Goal: Task Accomplishment & Management: Manage account settings

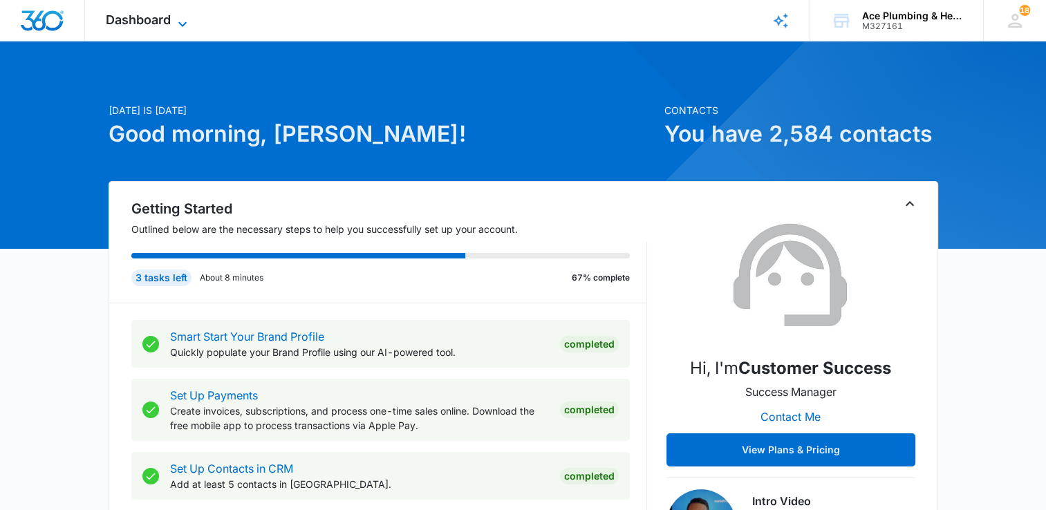
click at [182, 20] on icon at bounding box center [182, 24] width 17 height 17
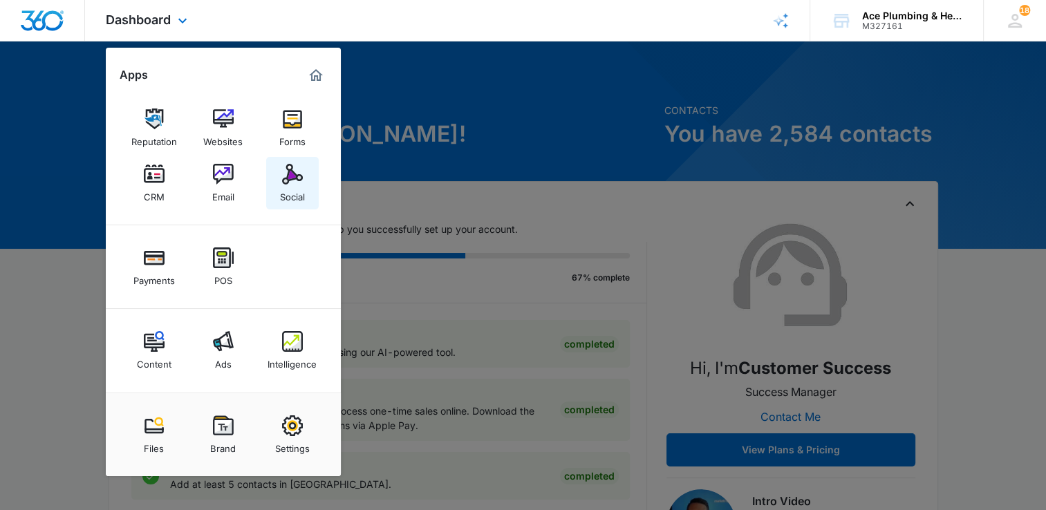
click at [294, 184] on img at bounding box center [292, 174] width 21 height 21
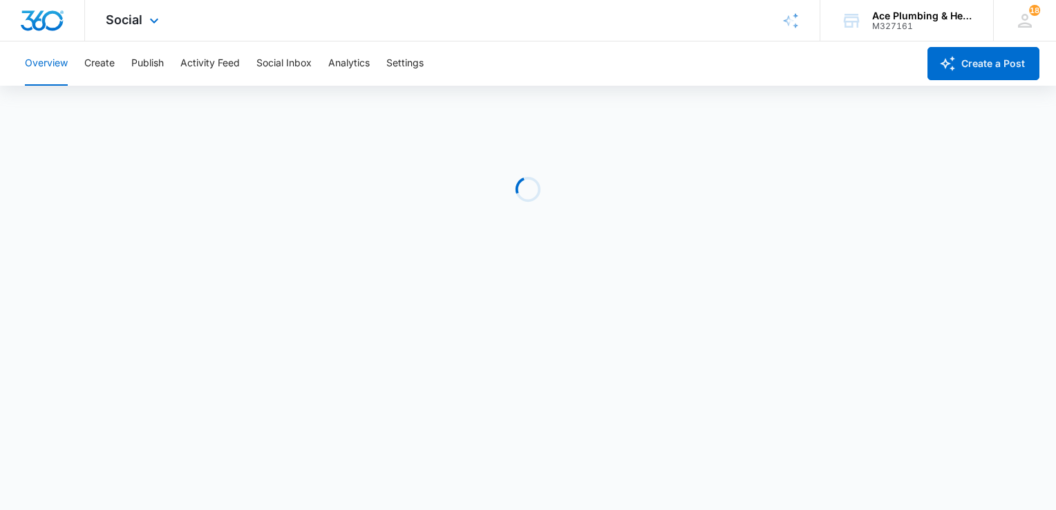
click at [144, 22] on div "Social Apps Reputation Websites Forms CRM Email Social Payments POS Content Ads…" at bounding box center [134, 20] width 98 height 41
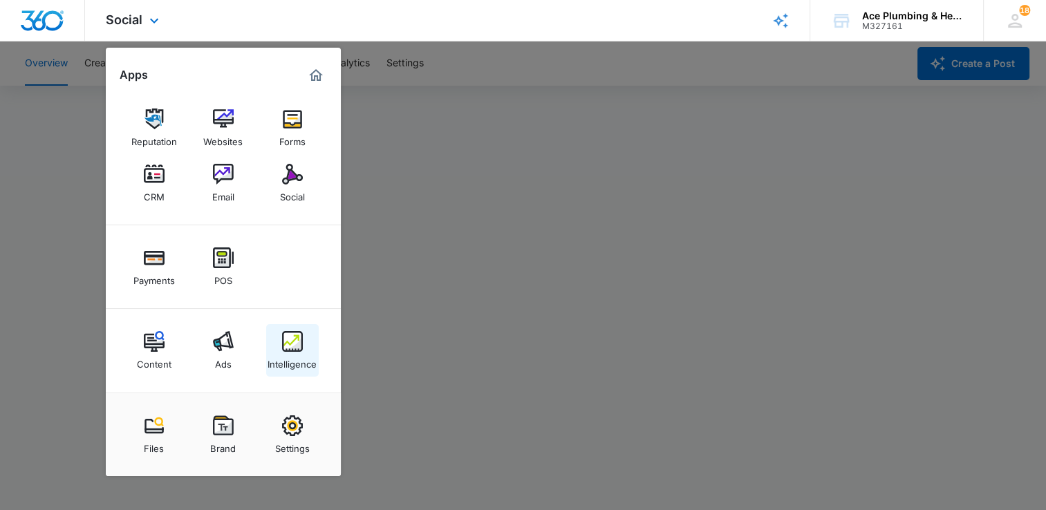
click at [294, 359] on div "Intelligence" at bounding box center [291, 361] width 49 height 18
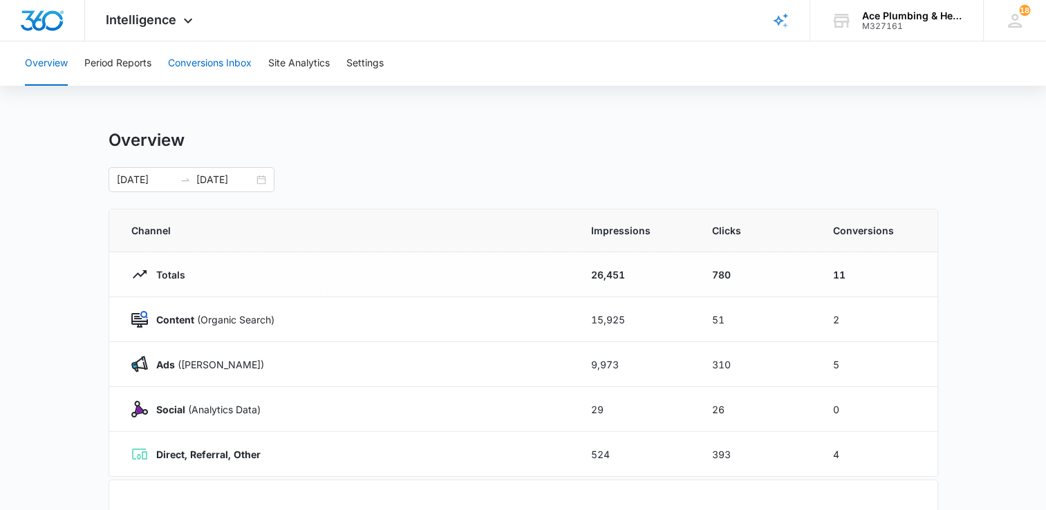
click at [244, 64] on button "Conversions Inbox" at bounding box center [210, 63] width 84 height 44
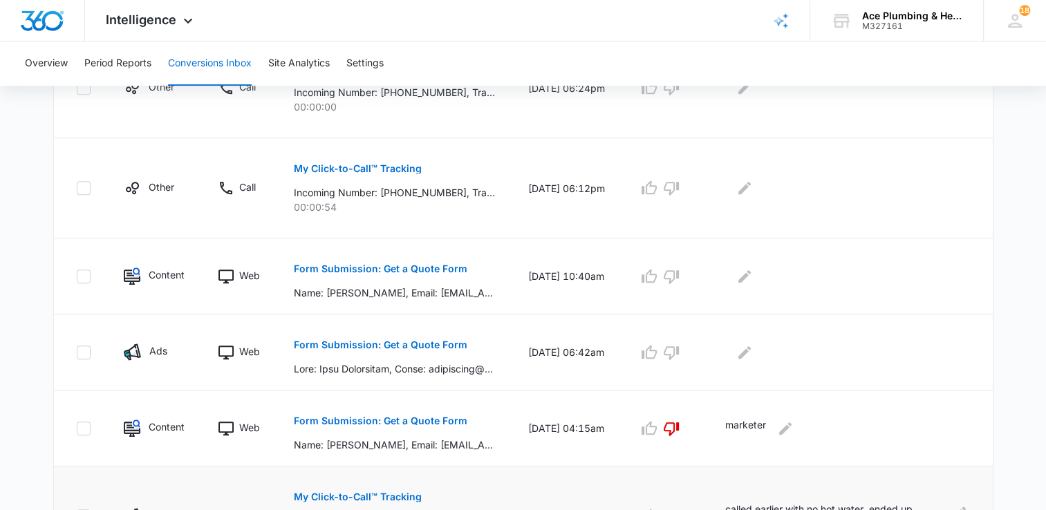
scroll to position [691, 0]
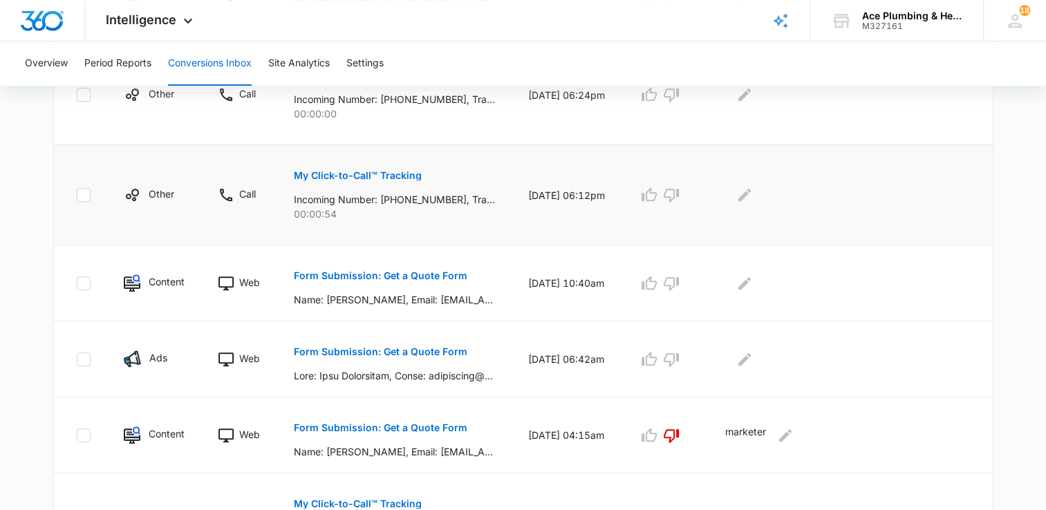
click at [401, 173] on p "My Click-to-Call™ Tracking" at bounding box center [358, 176] width 128 height 10
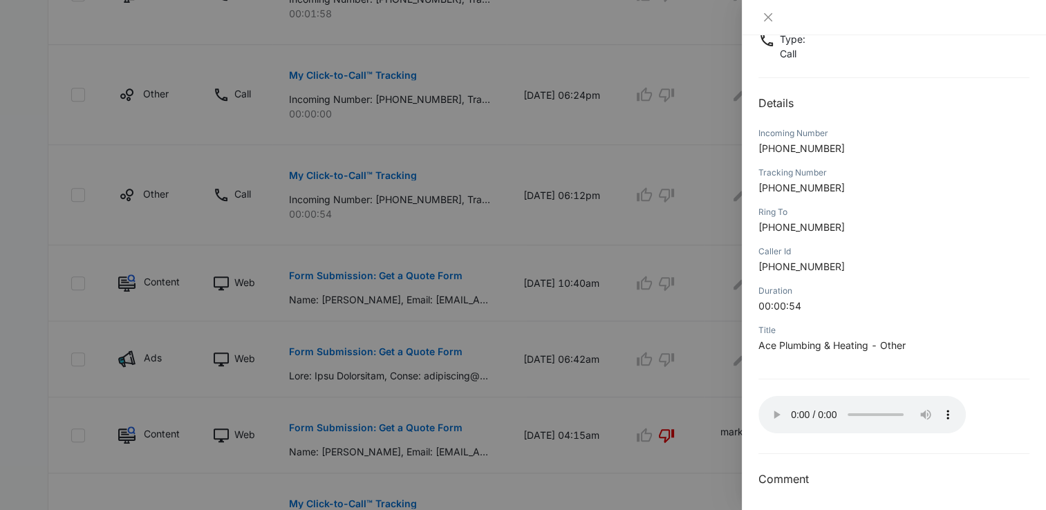
scroll to position [103, 0]
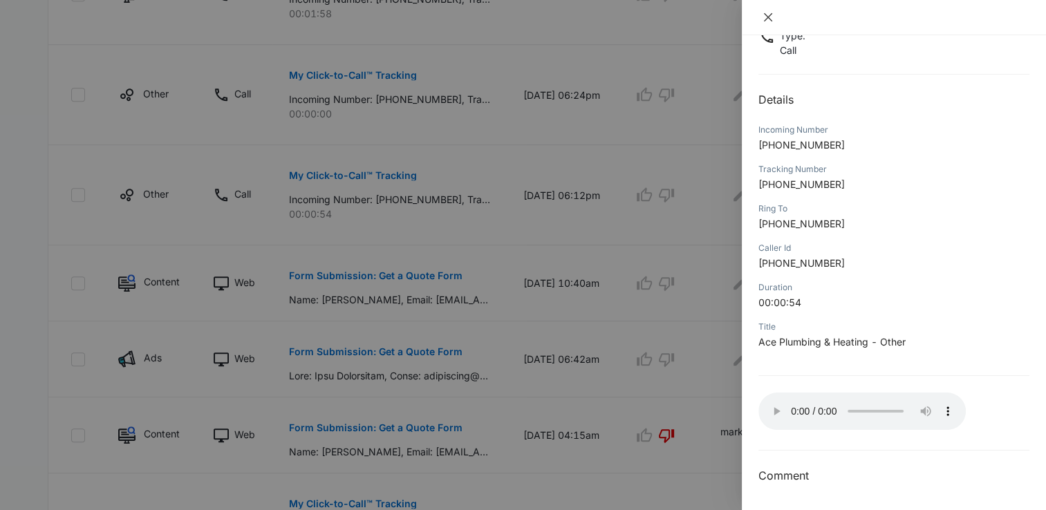
click at [769, 12] on icon "close" at bounding box center [767, 17] width 11 height 11
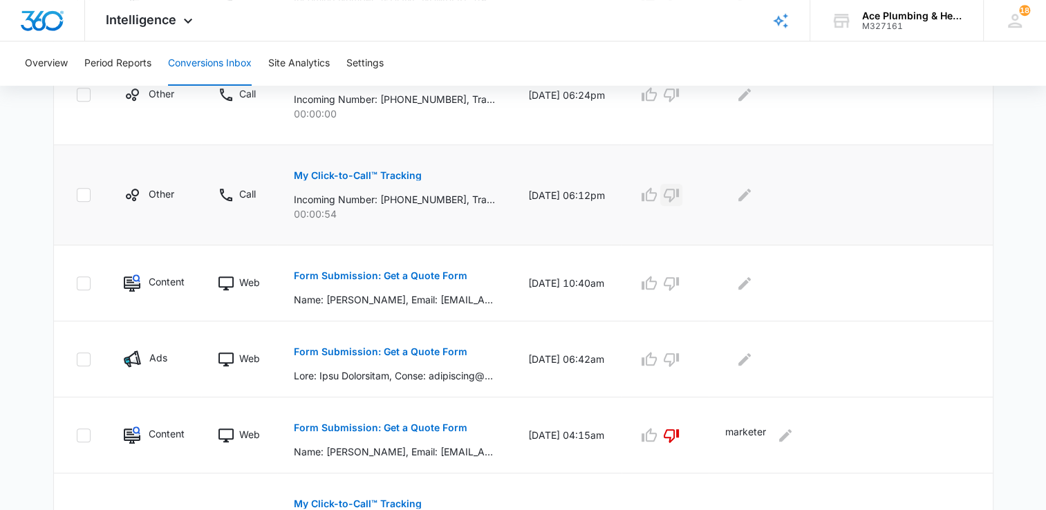
click at [679, 194] on icon "button" at bounding box center [671, 195] width 17 height 17
click at [753, 200] on icon "Edit Comments" at bounding box center [744, 195] width 17 height 17
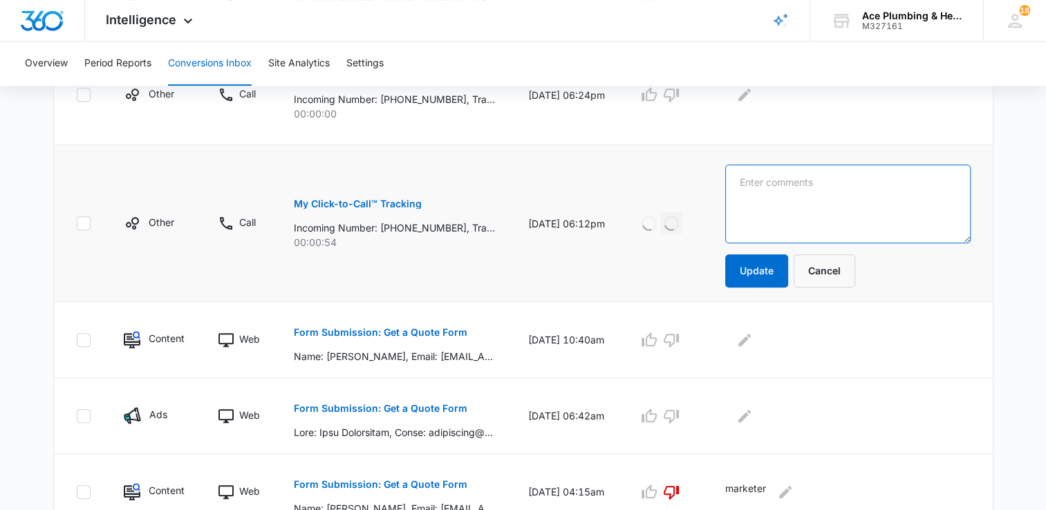
click at [786, 211] on textarea at bounding box center [847, 203] width 245 height 79
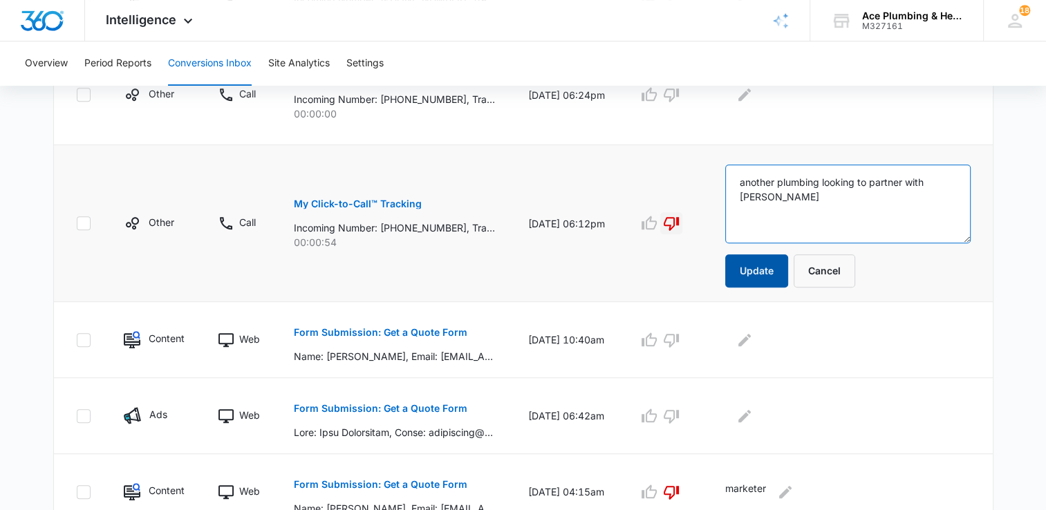
type textarea "another plumbing looking to partner with [PERSON_NAME]"
click at [768, 267] on button "Update" at bounding box center [756, 270] width 63 height 33
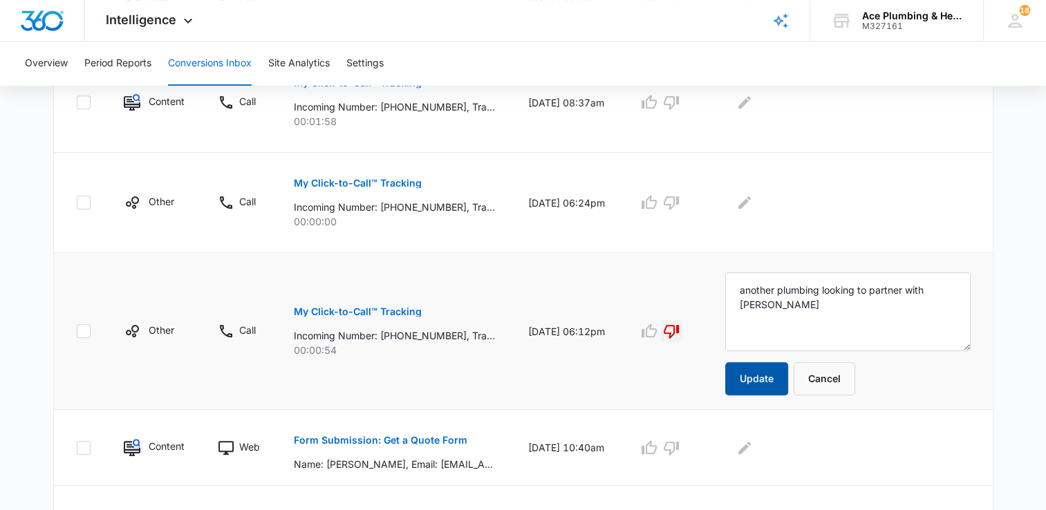
scroll to position [553, 0]
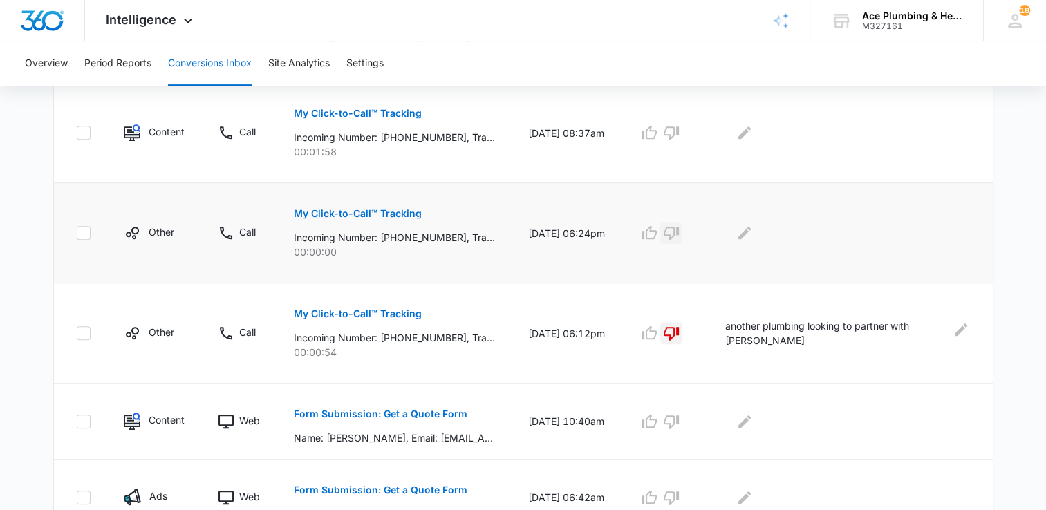
click at [679, 234] on icon "button" at bounding box center [670, 234] width 15 height 14
click at [751, 232] on icon "Edit Comments" at bounding box center [744, 233] width 12 height 12
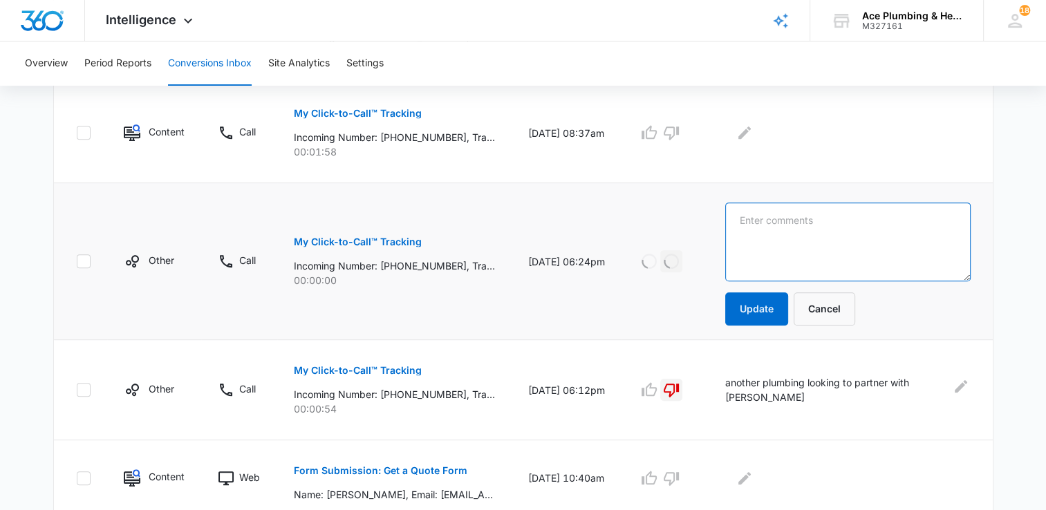
click at [789, 236] on textarea at bounding box center [847, 241] width 245 height 79
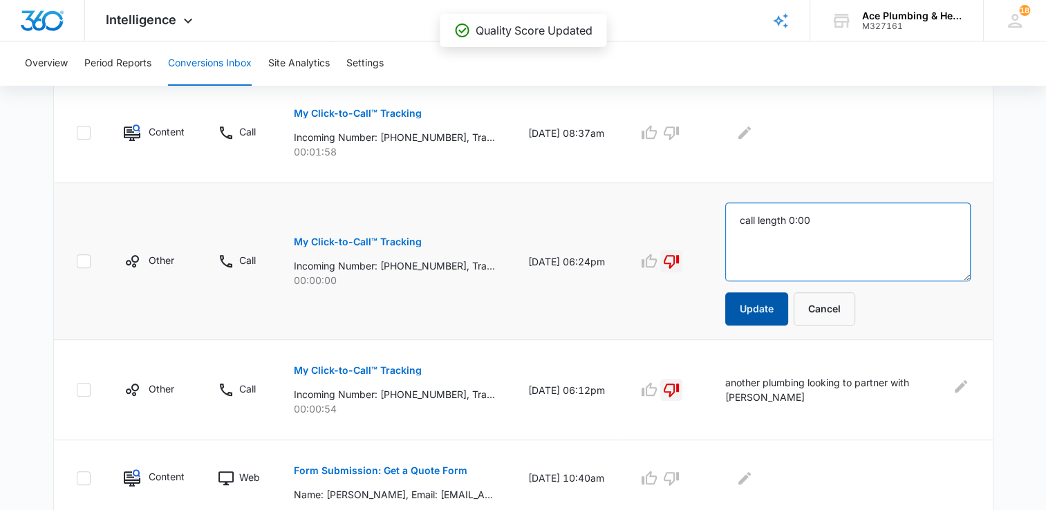
type textarea "call length 0:00"
click at [771, 308] on button "Update" at bounding box center [756, 308] width 63 height 33
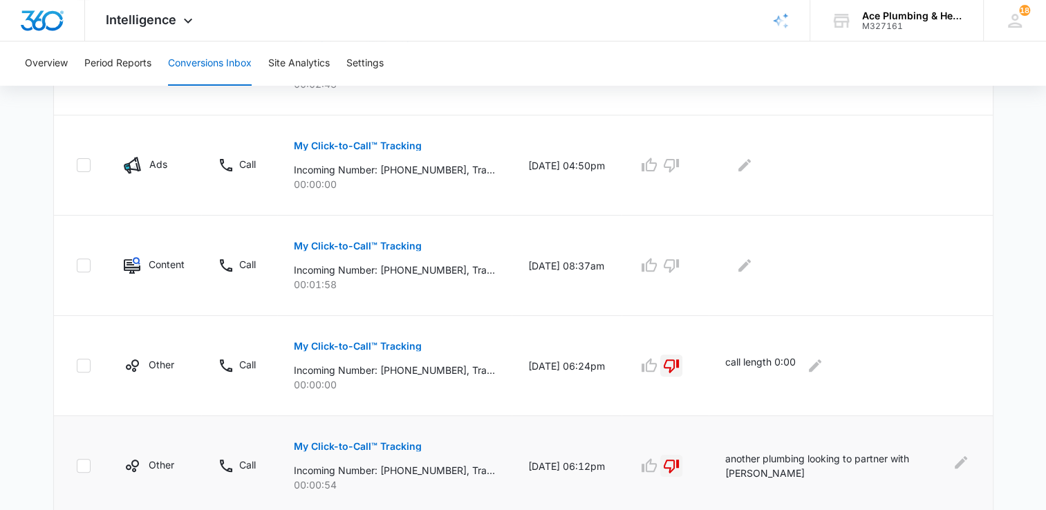
scroll to position [415, 0]
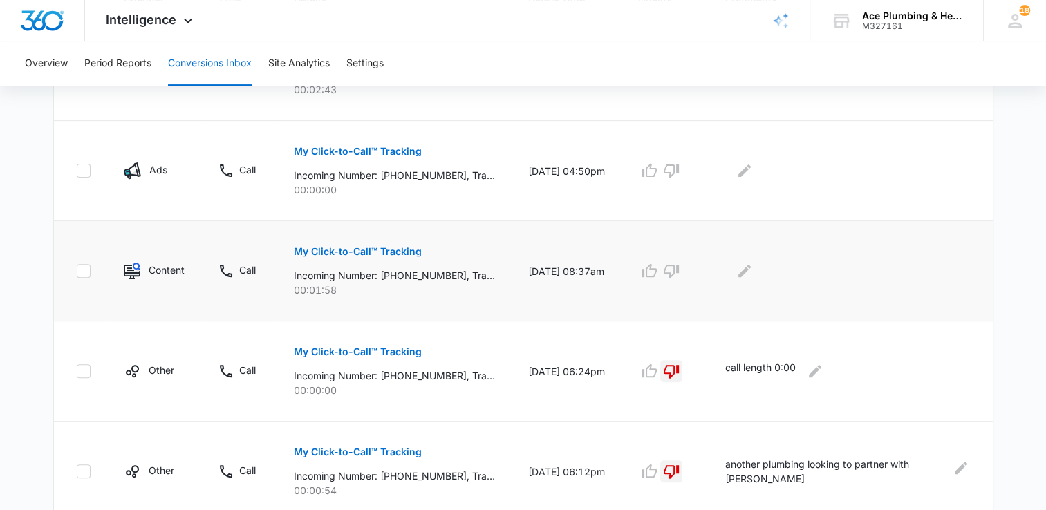
click at [397, 249] on p "My Click-to-Call™ Tracking" at bounding box center [358, 252] width 128 height 10
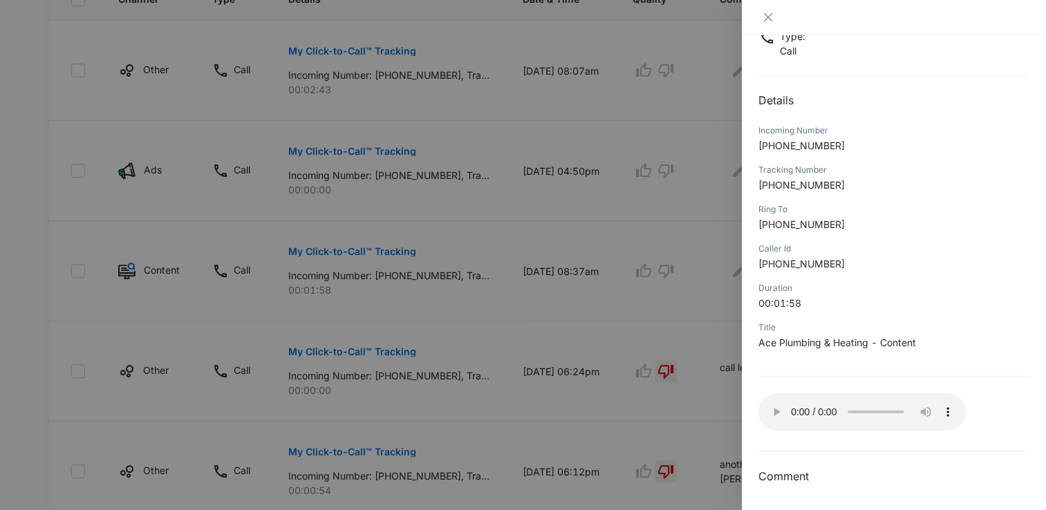
scroll to position [103, 0]
click at [769, 19] on icon "close" at bounding box center [768, 17] width 8 height 8
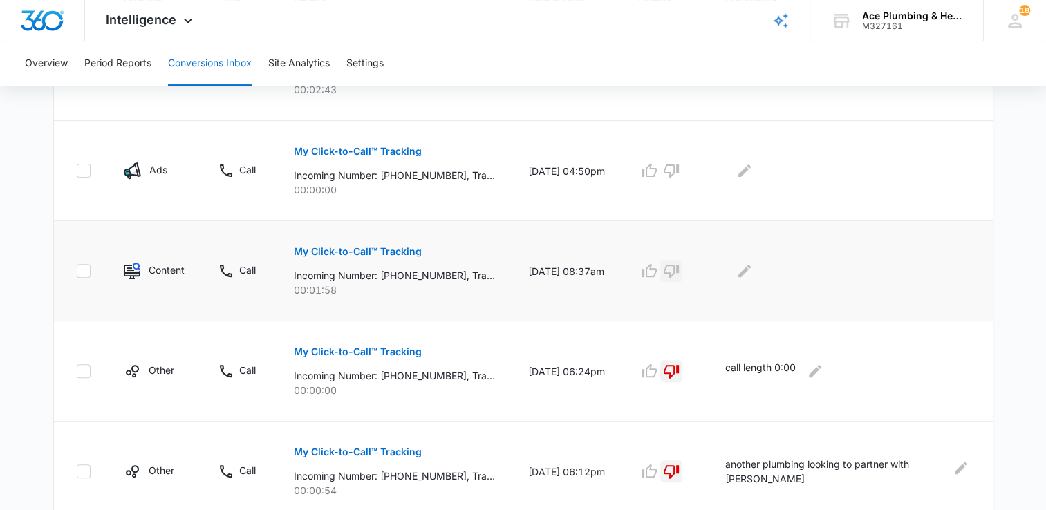
click at [679, 271] on icon "button" at bounding box center [671, 271] width 17 height 17
click at [751, 269] on icon "Edit Comments" at bounding box center [744, 271] width 12 height 12
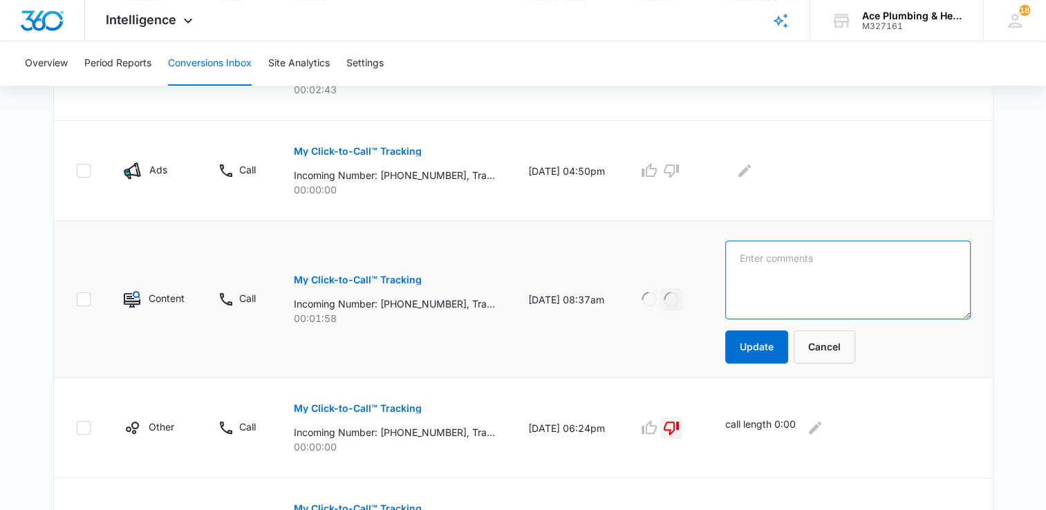
click at [817, 276] on textarea at bounding box center [847, 279] width 245 height 79
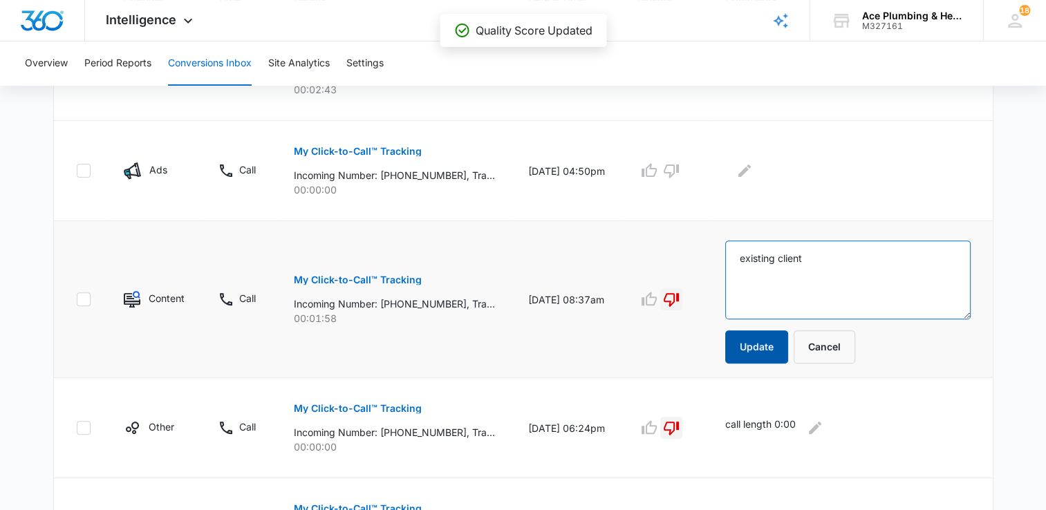
type textarea "existing client"
click at [757, 354] on button "Update" at bounding box center [756, 346] width 63 height 33
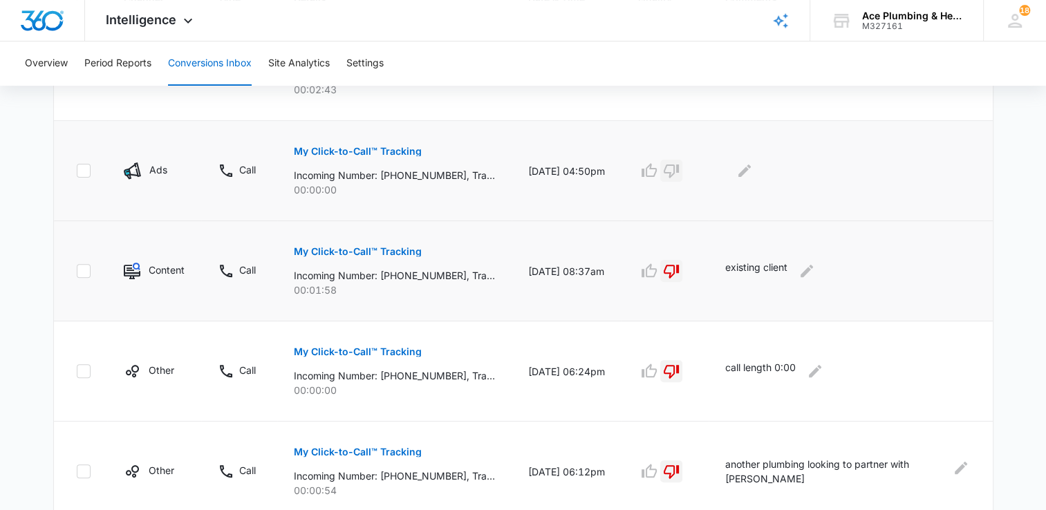
click at [679, 170] on icon "button" at bounding box center [671, 170] width 17 height 17
click at [753, 171] on icon "Edit Comments" at bounding box center [744, 170] width 17 height 17
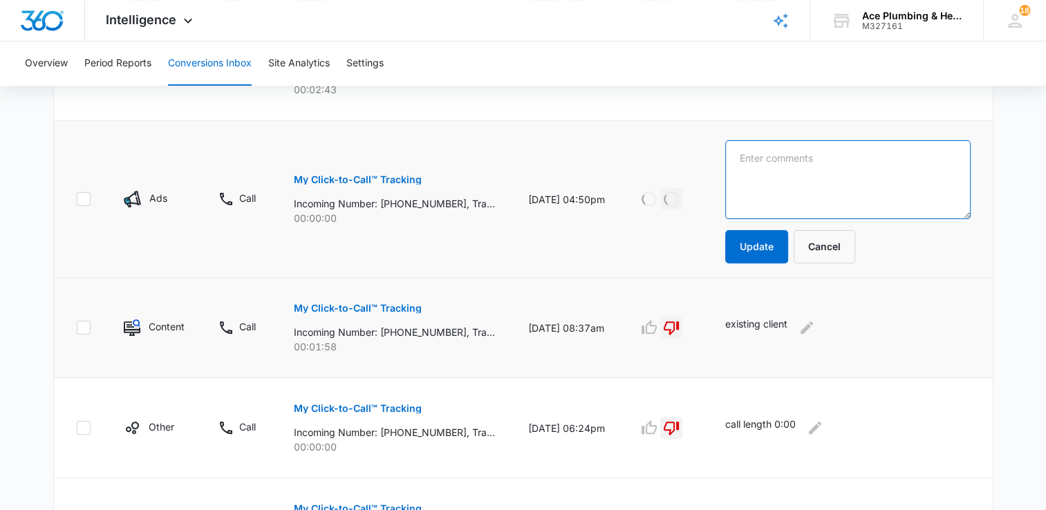
click at [768, 178] on textarea at bounding box center [847, 179] width 245 height 79
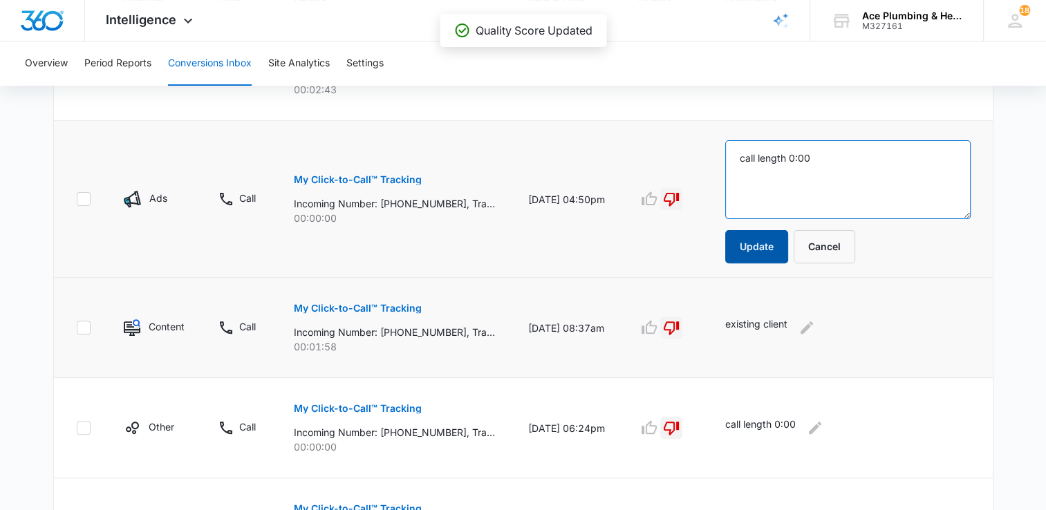
type textarea "call length 0:00"
click at [766, 246] on button "Update" at bounding box center [756, 246] width 63 height 33
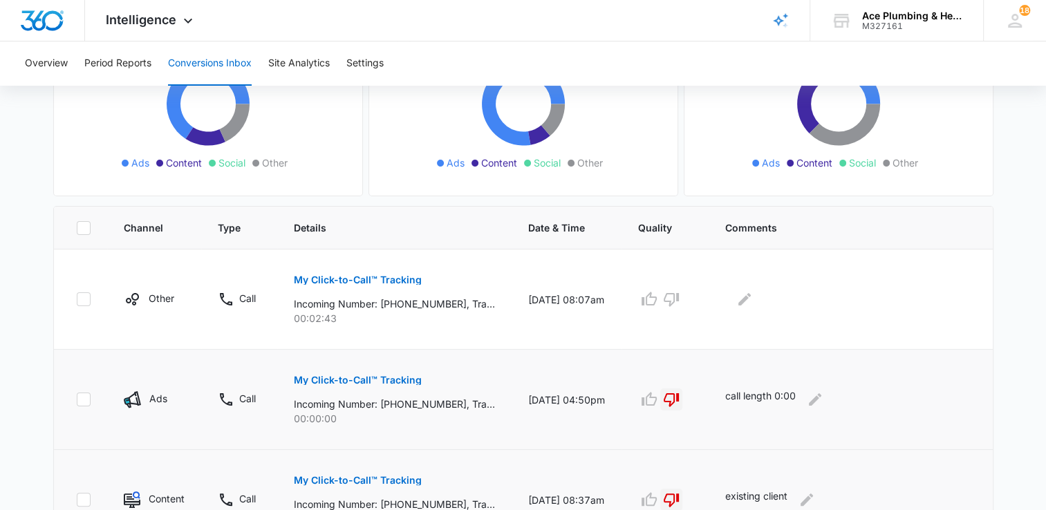
scroll to position [276, 0]
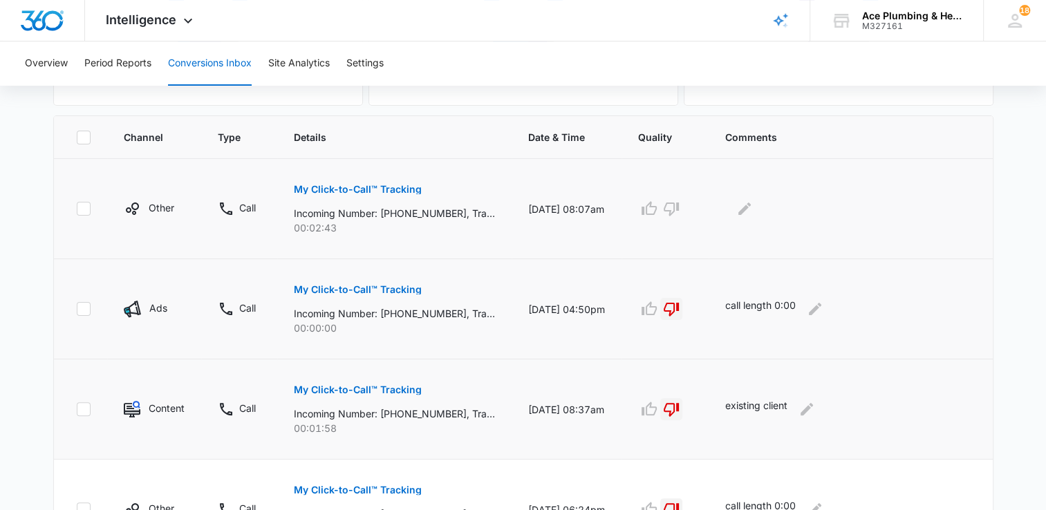
click at [392, 187] on p "My Click-to-Call™ Tracking" at bounding box center [358, 190] width 128 height 10
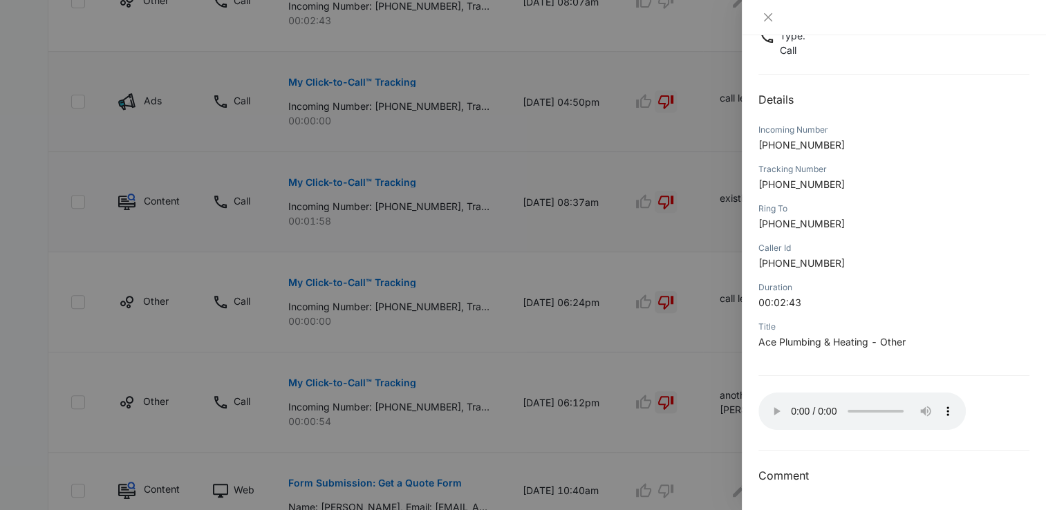
scroll to position [103, 0]
click at [768, 17] on icon "close" at bounding box center [767, 17] width 11 height 11
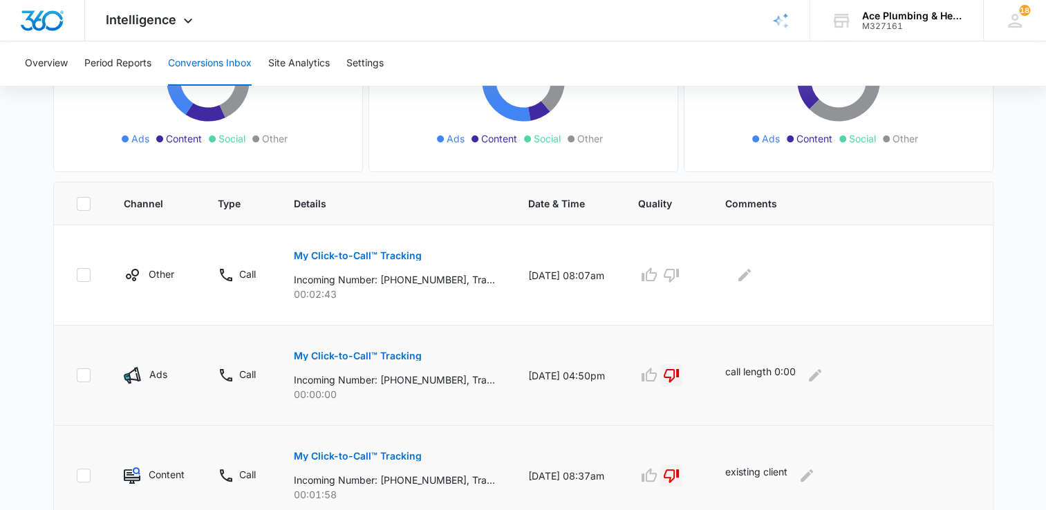
scroll to position [207, 0]
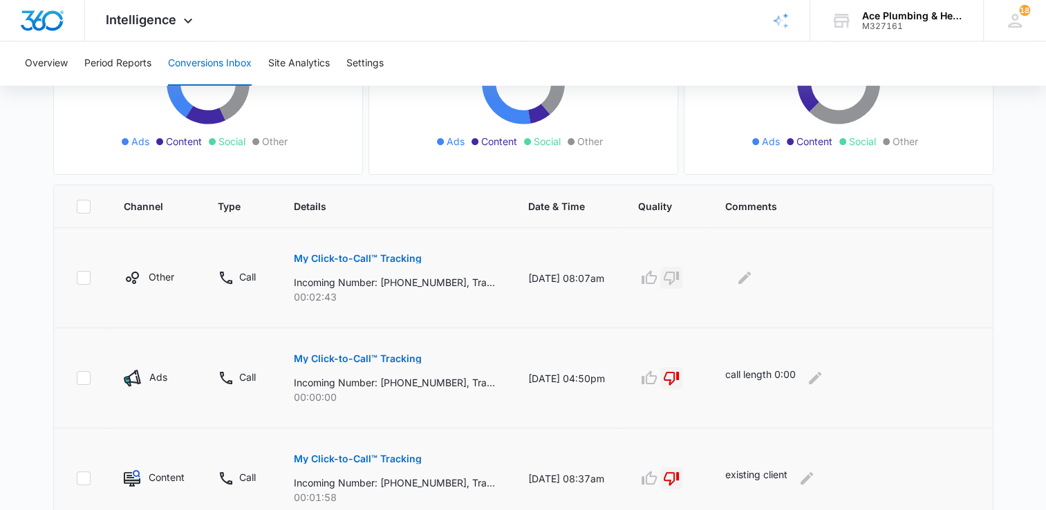
click at [679, 275] on icon "button" at bounding box center [670, 279] width 15 height 14
click at [751, 278] on icon "Edit Comments" at bounding box center [744, 278] width 12 height 12
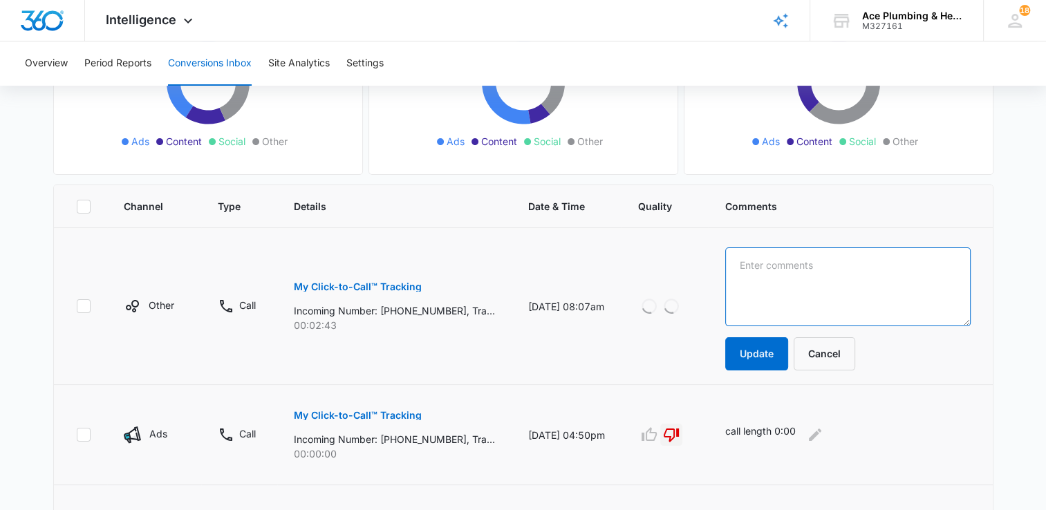
click at [773, 277] on textarea at bounding box center [847, 286] width 245 height 79
type textarea "existing client"
click at [774, 350] on button "Update" at bounding box center [756, 353] width 63 height 33
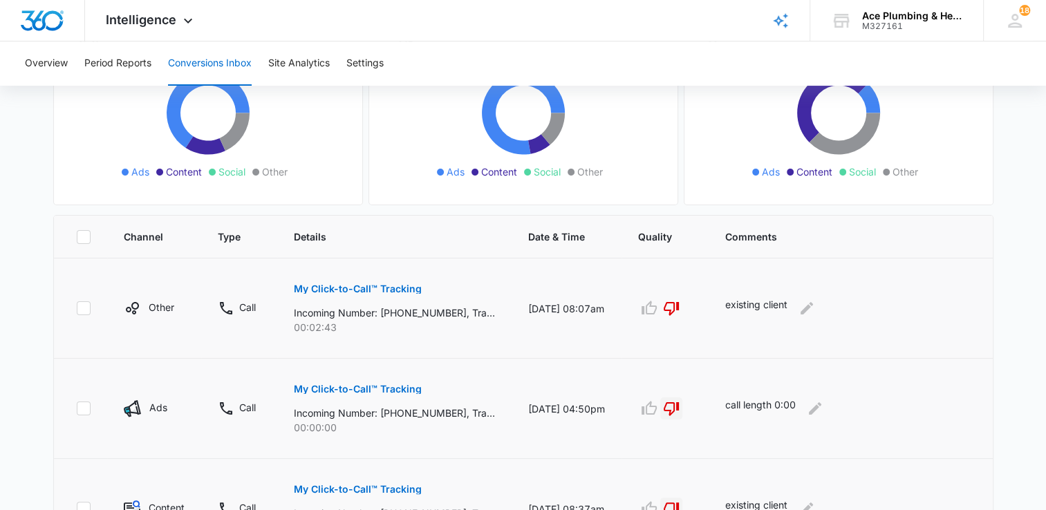
scroll to position [0, 0]
